Goal: Information Seeking & Learning: Learn about a topic

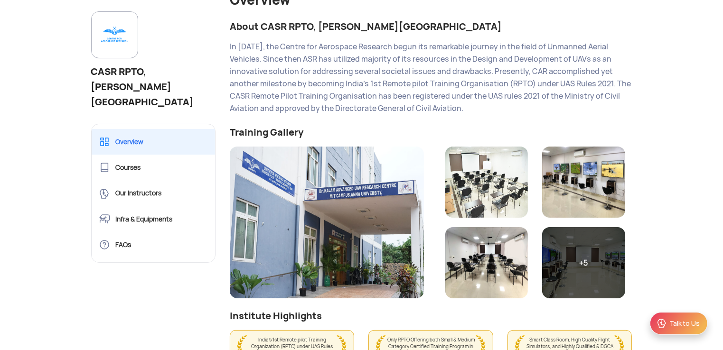
scroll to position [190, 0]
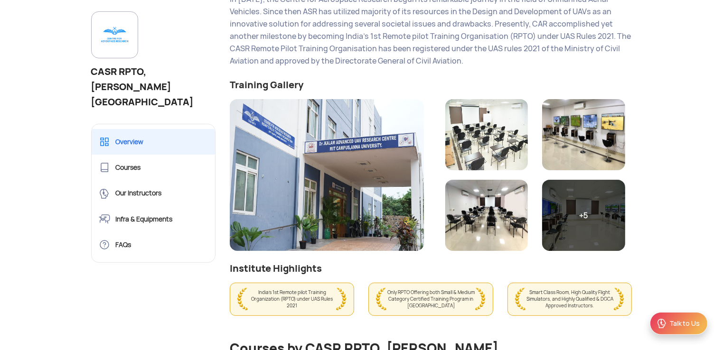
click at [497, 145] on img at bounding box center [486, 134] width 83 height 71
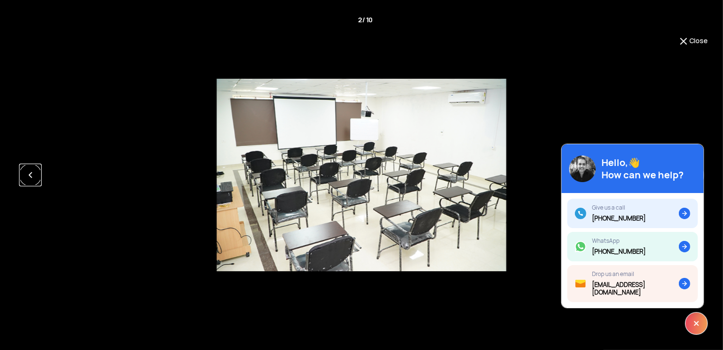
click at [28, 179] on link at bounding box center [30, 175] width 23 height 23
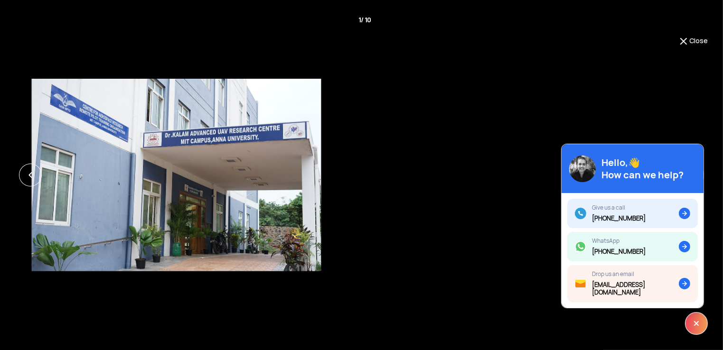
drag, startPoint x: 435, startPoint y: 163, endPoint x: 94, endPoint y: 133, distance: 342.7
click at [120, 134] on img at bounding box center [176, 175] width 289 height 193
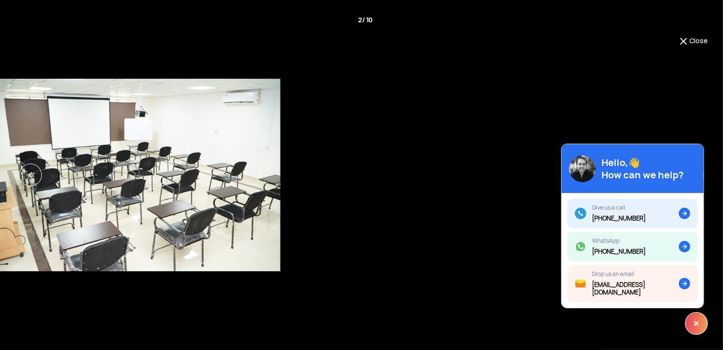
drag, startPoint x: 377, startPoint y: 173, endPoint x: 96, endPoint y: 153, distance: 281.3
click at [122, 155] on img at bounding box center [135, 175] width 289 height 193
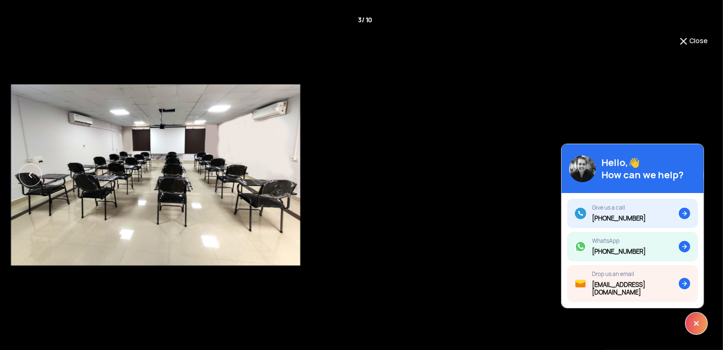
drag, startPoint x: 365, startPoint y: 181, endPoint x: 98, endPoint y: 174, distance: 266.9
click at [103, 175] on img at bounding box center [155, 175] width 289 height 181
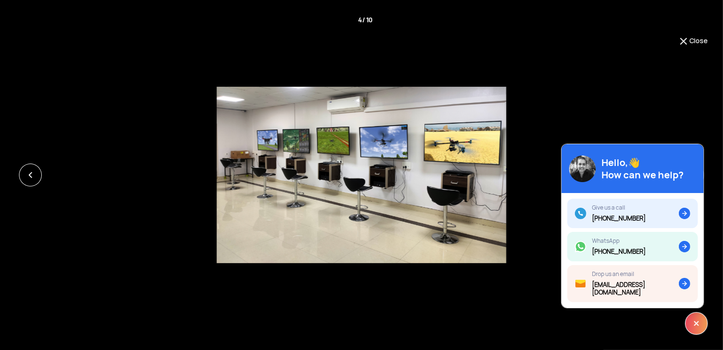
scroll to position [95, 0]
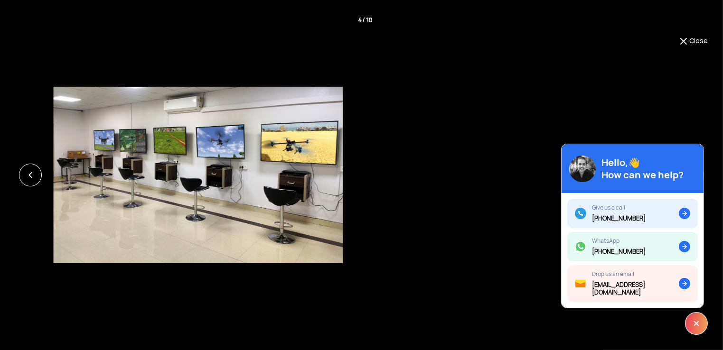
drag, startPoint x: 427, startPoint y: 210, endPoint x: 120, endPoint y: 204, distance: 307.7
click at [120, 204] on img at bounding box center [198, 175] width 289 height 177
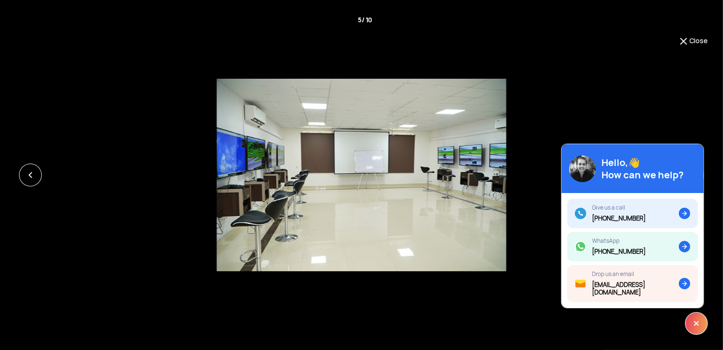
drag, startPoint x: 297, startPoint y: 193, endPoint x: 536, endPoint y: 198, distance: 238.9
click at [506, 197] on img at bounding box center [361, 175] width 289 height 193
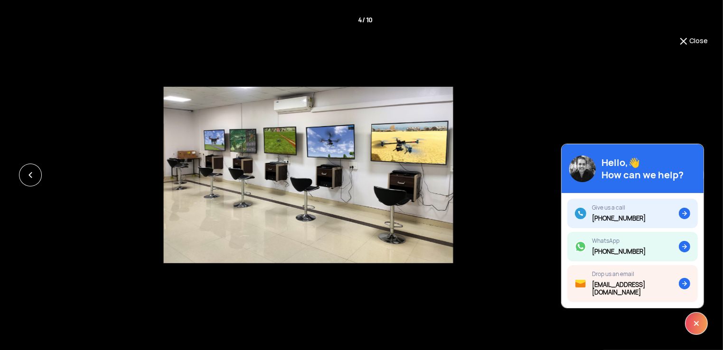
drag, startPoint x: 449, startPoint y: 191, endPoint x: 122, endPoint y: 166, distance: 328.1
click at [164, 166] on img at bounding box center [308, 175] width 289 height 177
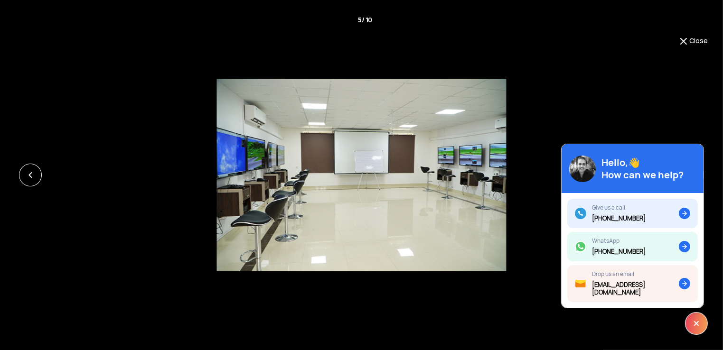
drag, startPoint x: 348, startPoint y: 172, endPoint x: 95, endPoint y: 155, distance: 254.1
click at [217, 155] on img at bounding box center [361, 175] width 289 height 193
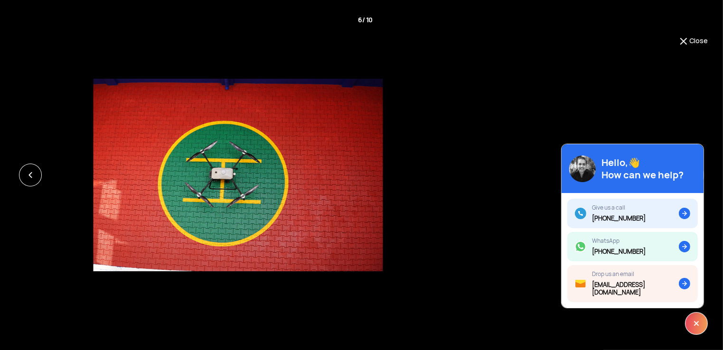
drag, startPoint x: 376, startPoint y: 195, endPoint x: 268, endPoint y: 189, distance: 108.0
click at [268, 189] on img at bounding box center [238, 175] width 289 height 193
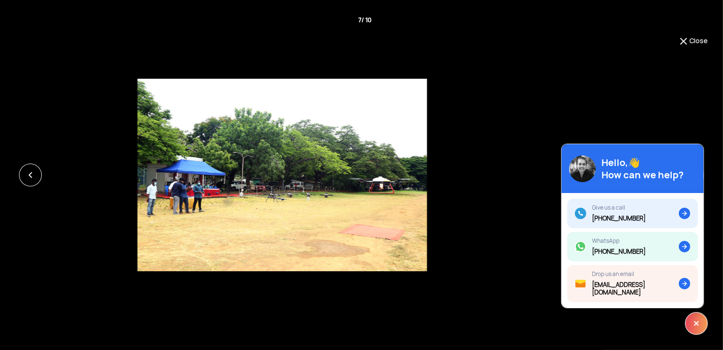
drag, startPoint x: 383, startPoint y: 195, endPoint x: 136, endPoint y: 183, distance: 247.6
click at [151, 185] on img at bounding box center [282, 175] width 289 height 193
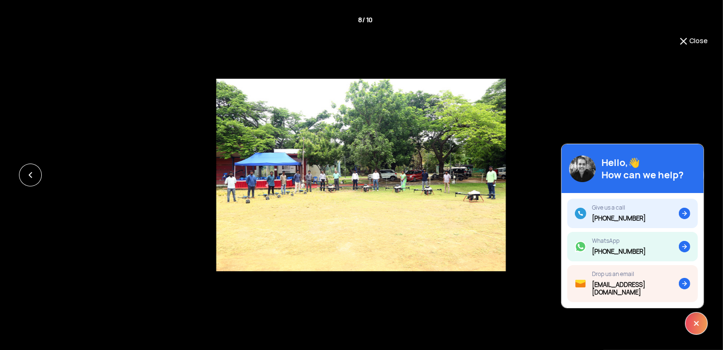
click at [217, 160] on img at bounding box center [361, 175] width 289 height 193
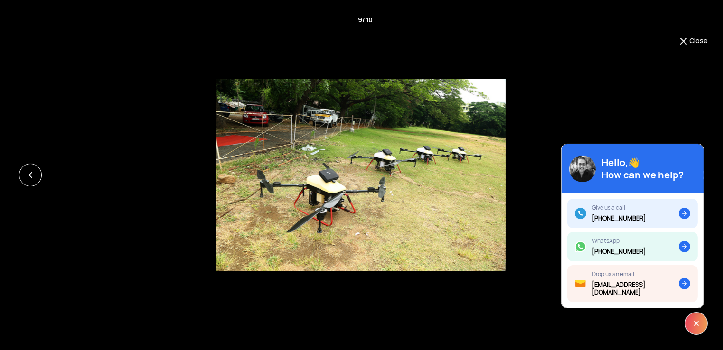
drag, startPoint x: 290, startPoint y: 168, endPoint x: 82, endPoint y: 165, distance: 208.5
click at [217, 165] on img at bounding box center [361, 175] width 289 height 193
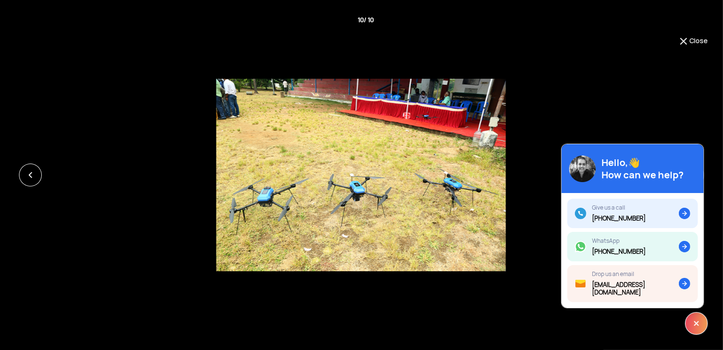
drag, startPoint x: 270, startPoint y: 181, endPoint x: 76, endPoint y: 184, distance: 193.7
click at [86, 184] on div at bounding box center [361, 175] width 723 height 193
click at [703, 42] on button "Close" at bounding box center [693, 41] width 30 height 11
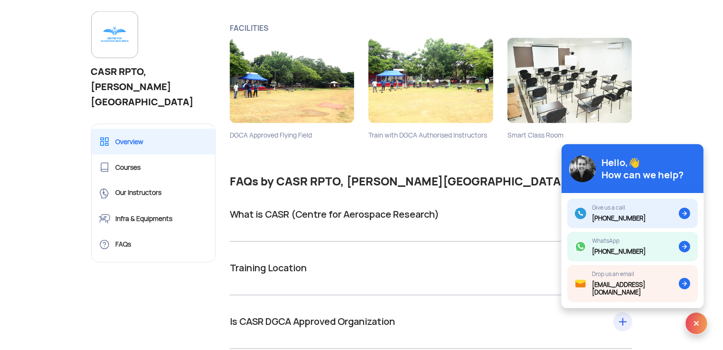
scroll to position [1709, 0]
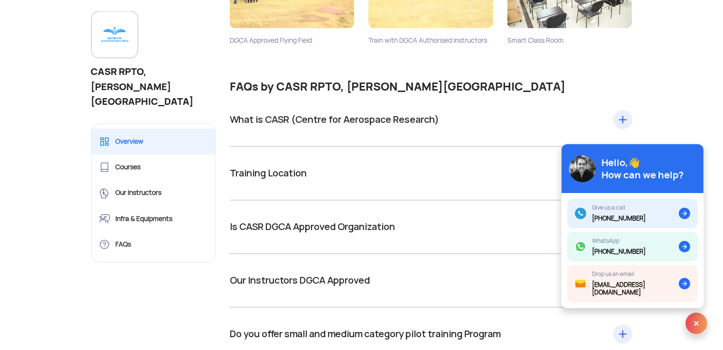
click at [625, 94] on div "What is CASR (Centre for Aerospace Research) Remote Pilot Training Organization…" at bounding box center [431, 121] width 403 height 54
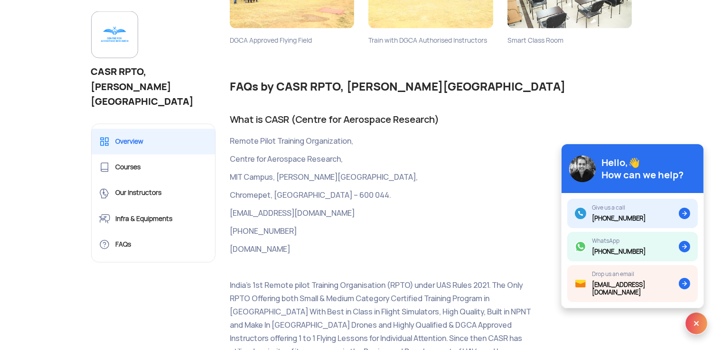
click at [625, 94] on div "What is CASR (Centre for Aerospace Research) Remote Pilot Training Organization…" at bounding box center [431, 252] width 403 height 317
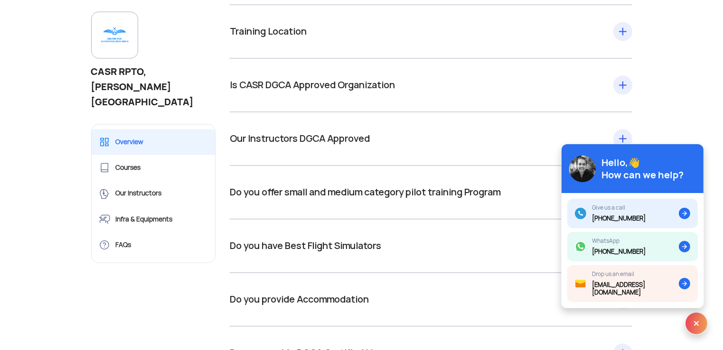
scroll to position [1947, 0]
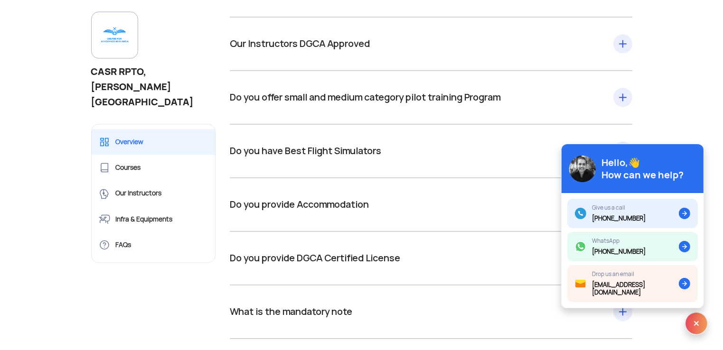
click at [621, 71] on div "Do you offer small and medium category pilot training Program Only RPTO Offerin…" at bounding box center [431, 98] width 403 height 54
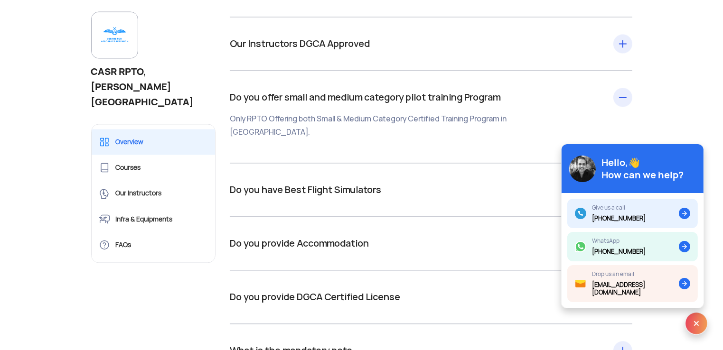
click at [621, 71] on div "Do you offer small and medium category pilot training Program Only RPTO Offerin…" at bounding box center [431, 117] width 403 height 93
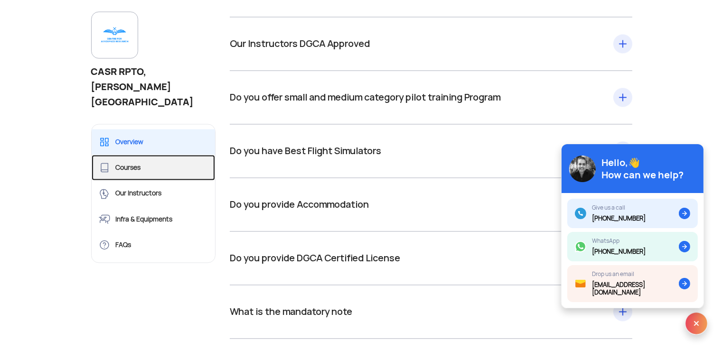
click at [147, 155] on link "Courses" at bounding box center [154, 168] width 124 height 26
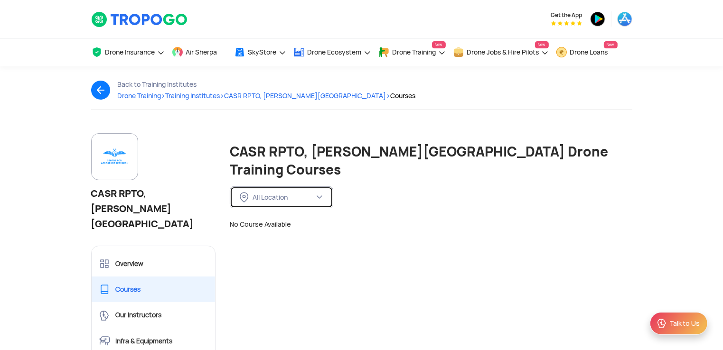
click at [265, 193] on div "All Location" at bounding box center [284, 197] width 62 height 9
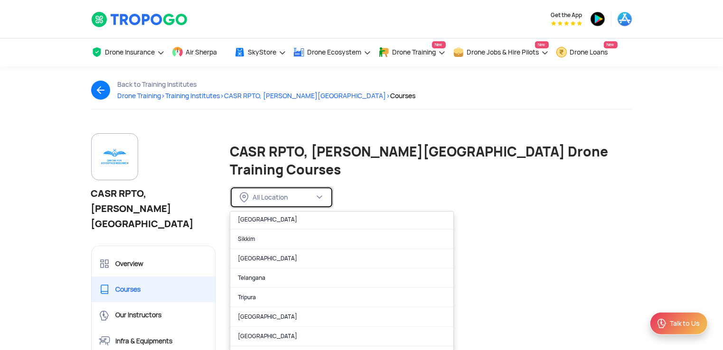
scroll to position [594, 0]
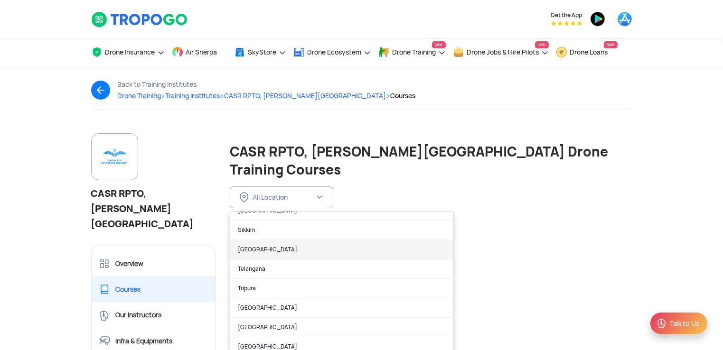
click at [266, 240] on link "[GEOGRAPHIC_DATA]" at bounding box center [341, 249] width 223 height 19
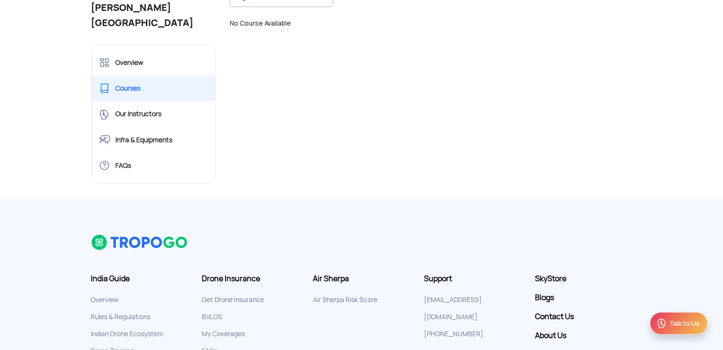
scroll to position [237, 0]
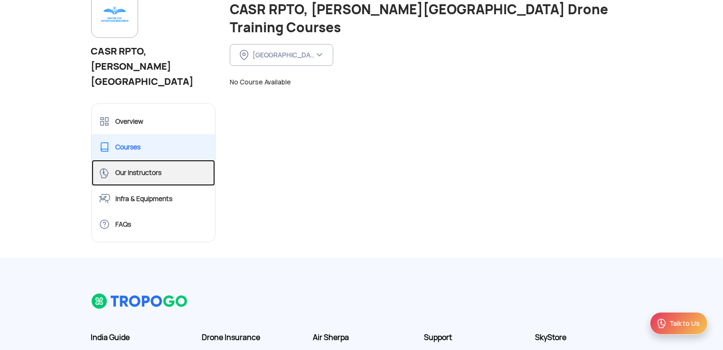
click at [139, 160] on link "Our Instructors" at bounding box center [154, 173] width 124 height 26
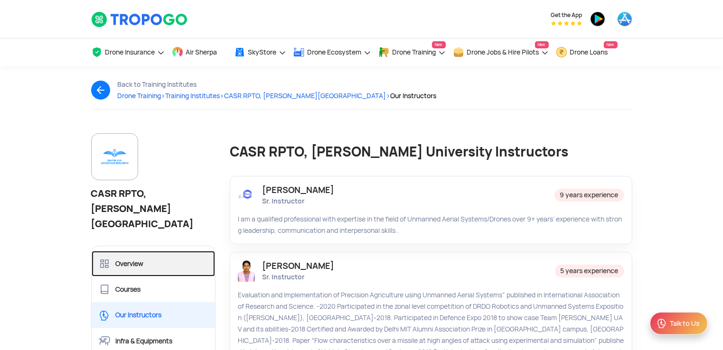
click at [141, 251] on link "Overview" at bounding box center [154, 264] width 124 height 26
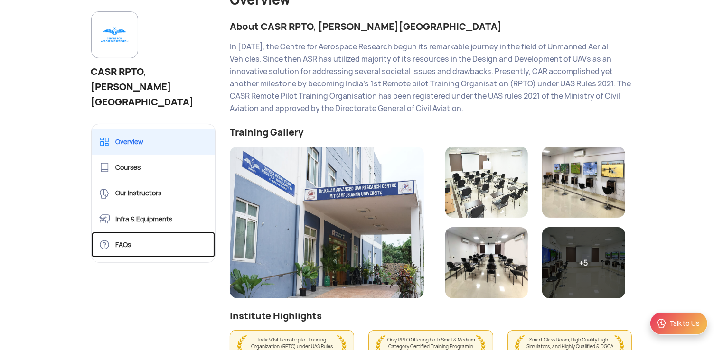
click at [156, 232] on link "FAQs" at bounding box center [154, 245] width 124 height 26
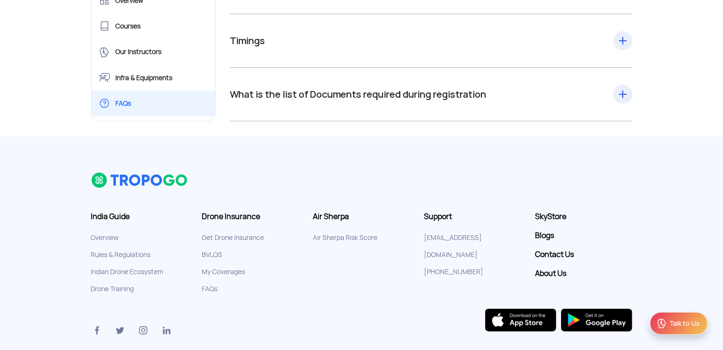
scroll to position [617, 0]
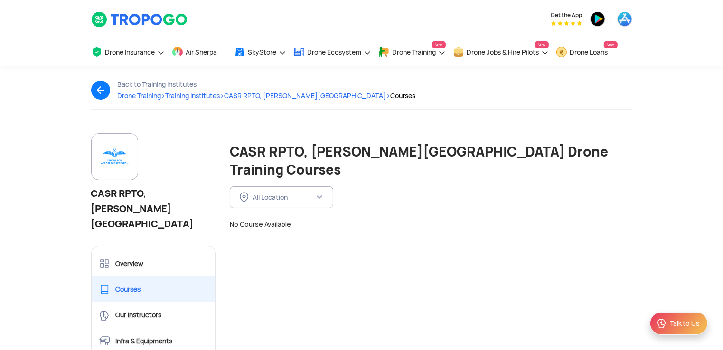
scroll to position [0, 0]
